Goal: Task Accomplishment & Management: Use online tool/utility

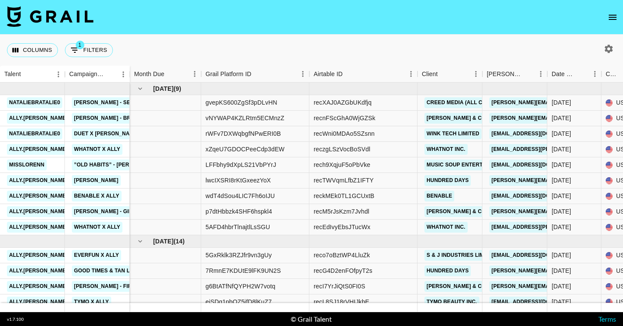
click at [604, 49] on icon "button" at bounding box center [608, 49] width 10 height 10
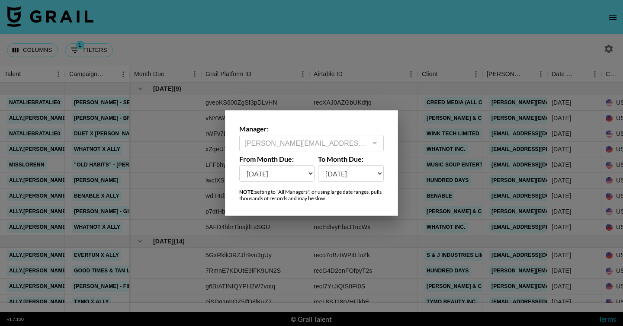
click at [280, 179] on select "[DATE] Aug '[DATE] Jun '[DATE] Apr '[DATE] Feb '[DATE] Dec '[DATE] Oct '[DATE] …" at bounding box center [276, 173] width 75 height 16
click at [239, 165] on select "[DATE] Aug '[DATE] Jun '[DATE] Apr '[DATE] Feb '[DATE] Dec '[DATE] Oct '[DATE] …" at bounding box center [276, 173] width 75 height 16
click at [284, 171] on select "[DATE] Aug '[DATE] Jun '[DATE] Apr '[DATE] Feb '[DATE] Dec '[DATE] Oct '[DATE] …" at bounding box center [276, 173] width 75 height 16
select select "[DATE]"
click at [239, 165] on select "[DATE] Aug '[DATE] Jun '[DATE] Apr '[DATE] Feb '[DATE] Dec '[DATE] Oct '[DATE] …" at bounding box center [276, 173] width 75 height 16
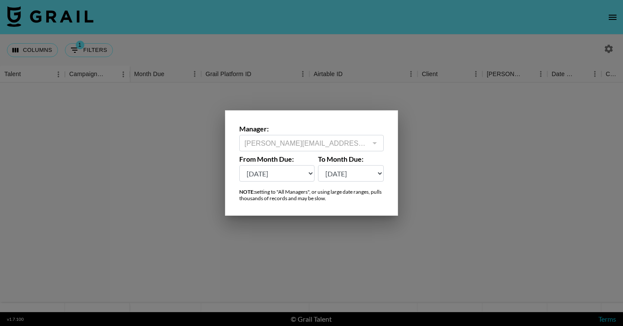
click at [457, 74] on div at bounding box center [311, 163] width 623 height 326
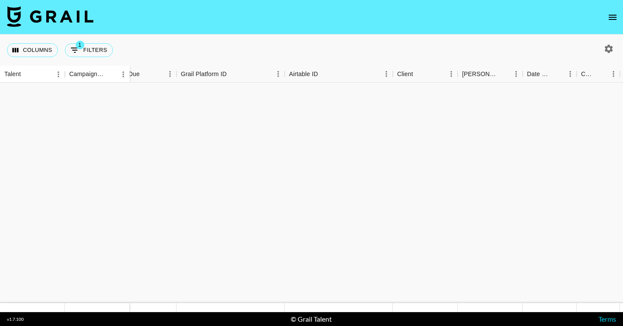
scroll to position [960, 25]
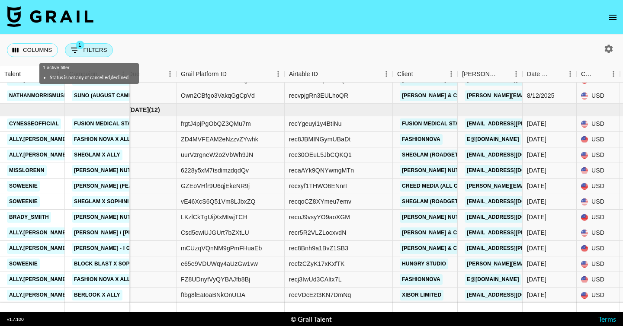
click at [90, 49] on button "1 Filters" at bounding box center [89, 50] width 48 height 14
select select "status"
select select "isNotAnyOf"
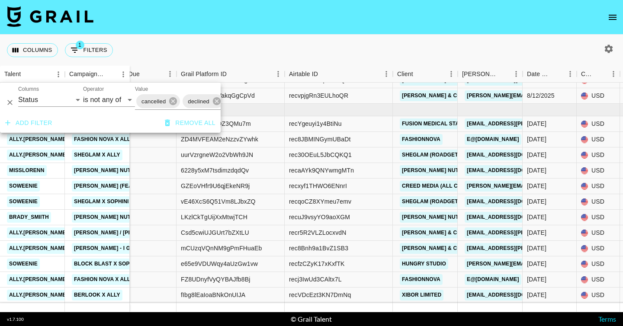
click at [36, 124] on button "Add filter" at bounding box center [29, 123] width 54 height 16
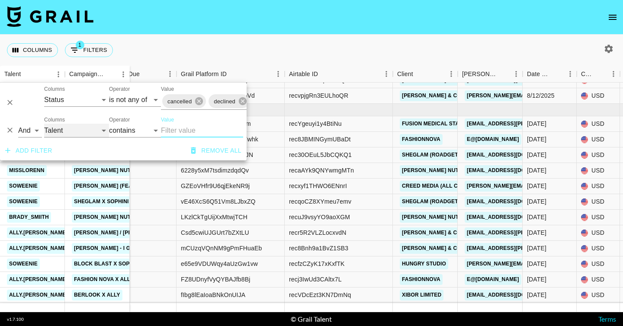
click at [76, 132] on select "Talent Campaign (Type) Grail Platform ID Airtable ID Manager Client [PERSON_NAM…" at bounding box center [76, 131] width 65 height 14
select select "status"
click at [44, 124] on select "Talent Campaign (Type) Grail Platform ID Airtable ID Manager Client [PERSON_NAM…" at bounding box center [76, 131] width 65 height 14
select select "is"
click at [173, 127] on select "confirmed declined draft posted approved cancelled badDebt" at bounding box center [182, 131] width 42 height 14
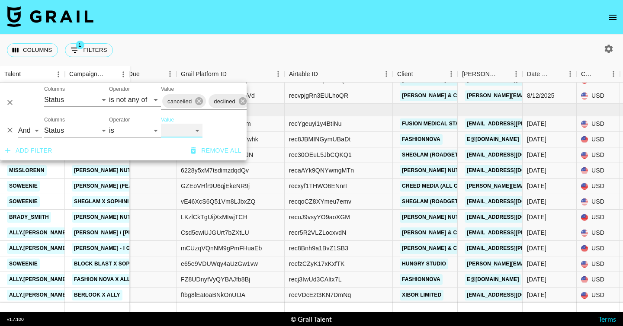
select select "approved"
click at [161, 124] on select "confirmed declined draft posted approved cancelled badDebt" at bounding box center [182, 131] width 42 height 14
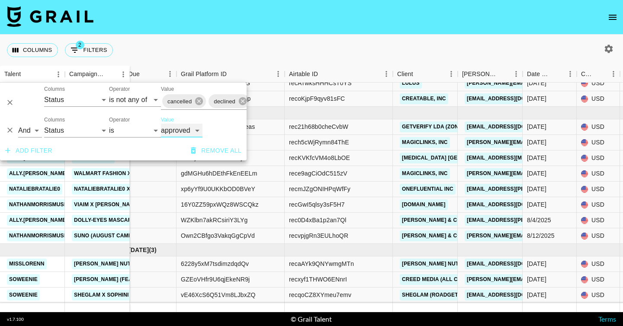
scroll to position [758, 25]
click at [371, 50] on div "Columns 2 Filters + Booking" at bounding box center [311, 50] width 623 height 31
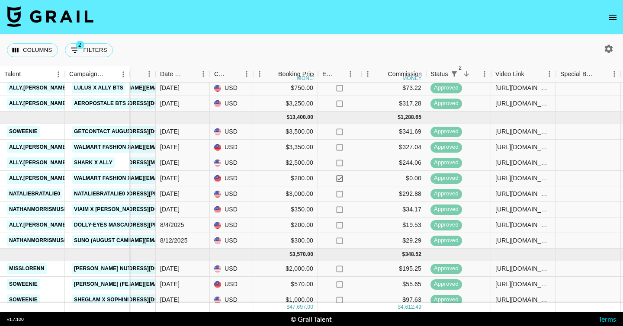
scroll to position [758, 391]
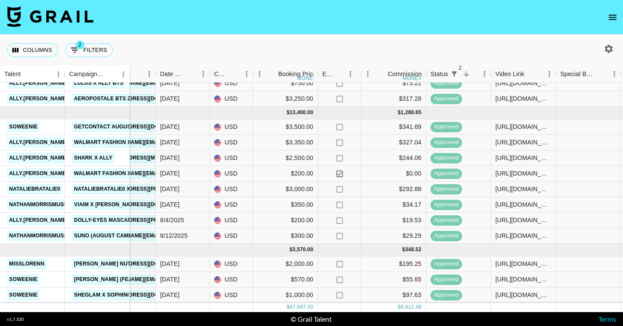
click at [367, 33] on nav at bounding box center [311, 17] width 623 height 35
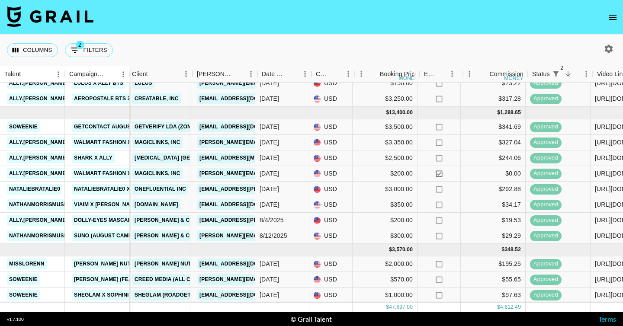
scroll to position [758, 290]
